Goal: Find specific page/section: Find specific page/section

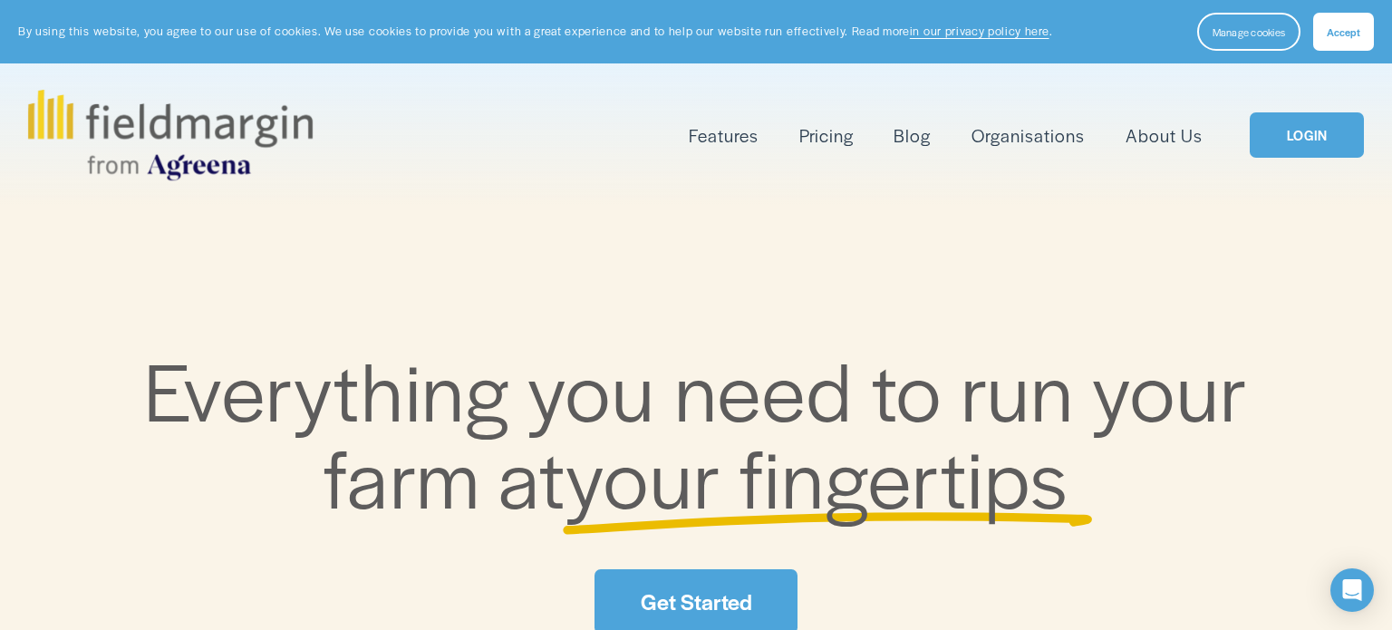
click at [1292, 123] on link "LOGIN" at bounding box center [1306, 135] width 114 height 46
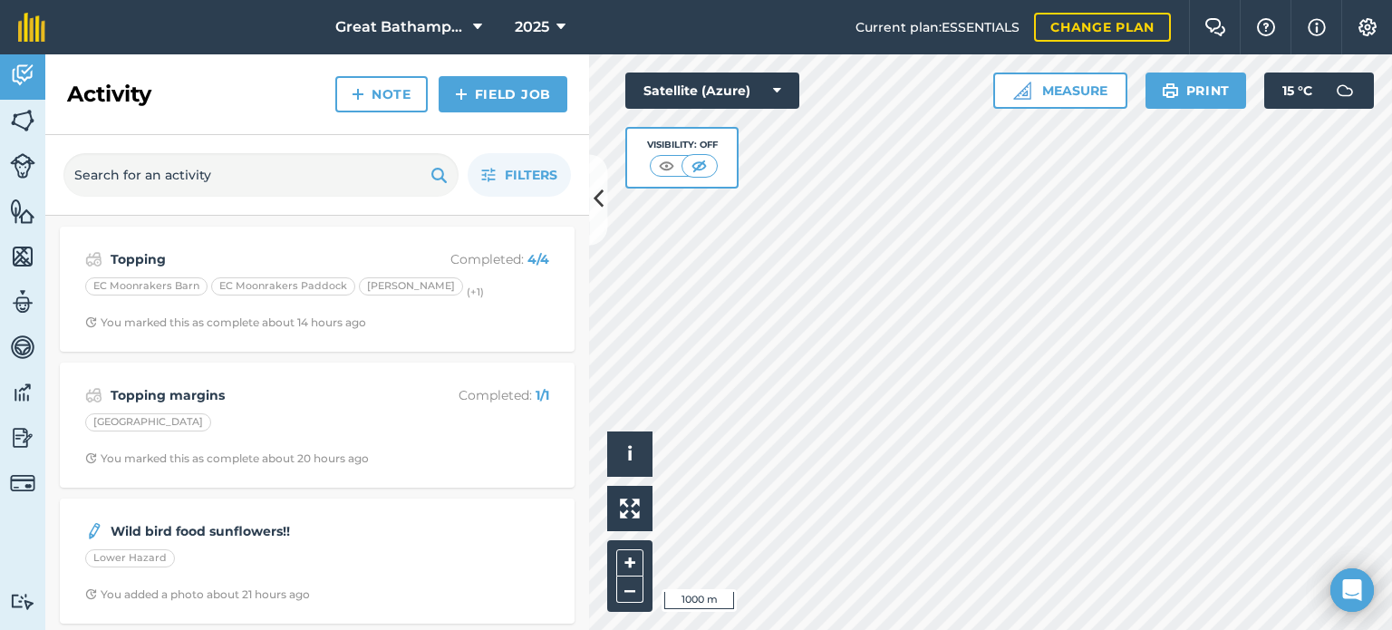
click at [565, 25] on button "2025" at bounding box center [539, 27] width 65 height 54
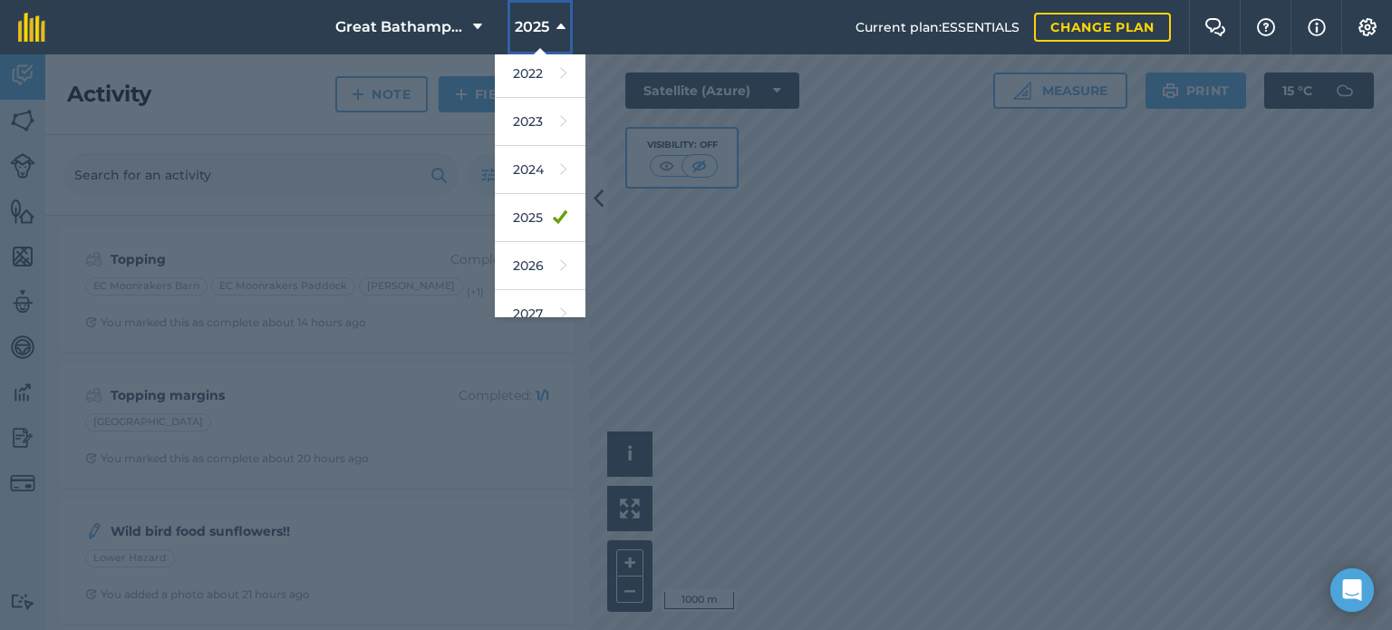
scroll to position [249, 0]
click at [533, 270] on link "2026" at bounding box center [540, 261] width 91 height 48
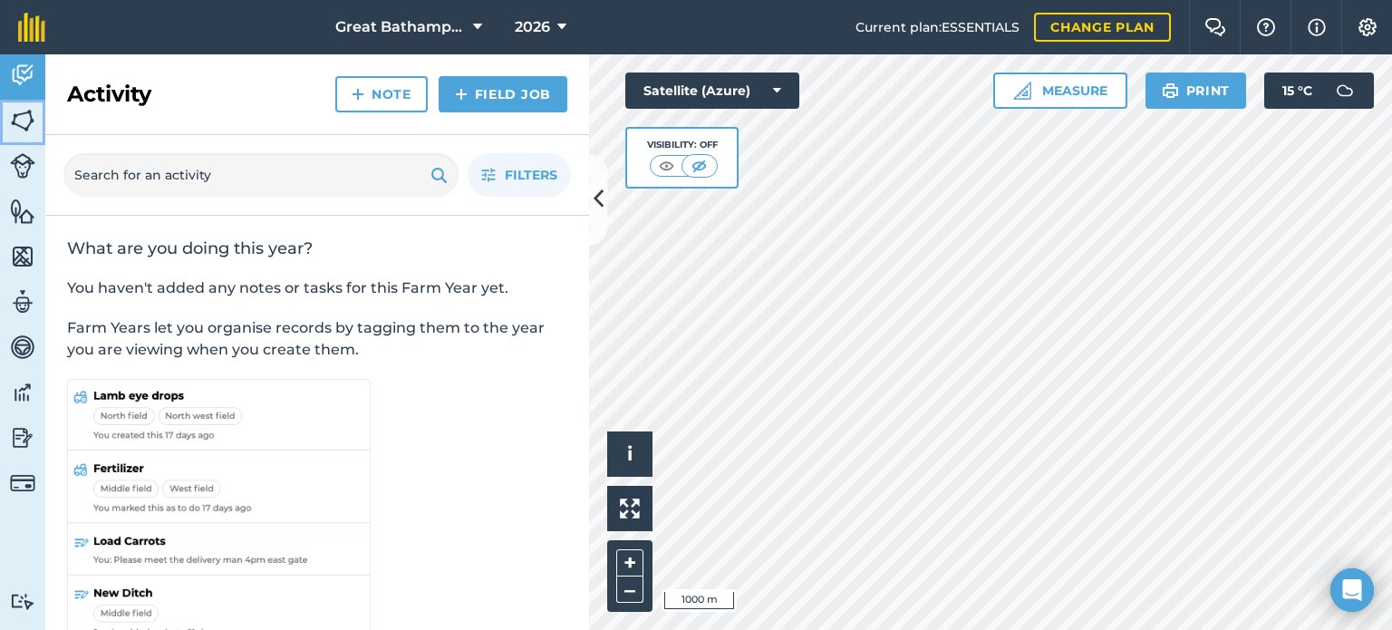
click at [22, 123] on img at bounding box center [22, 120] width 25 height 27
